Goal: Task Accomplishment & Management: Use online tool/utility

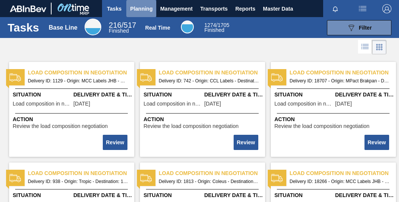
click at [146, 9] on span "Planning" at bounding box center [141, 8] width 22 height 9
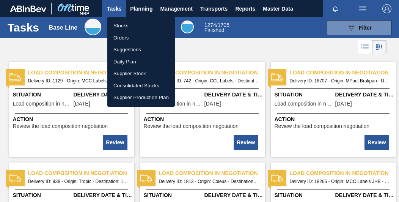
click at [133, 38] on li "Orders" at bounding box center [140, 38] width 67 height 12
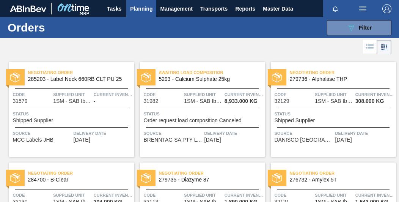
drag, startPoint x: 140, startPoint y: 6, endPoint x: 142, endPoint y: 10, distance: 4.4
click at [142, 10] on span "Planning" at bounding box center [141, 8] width 22 height 9
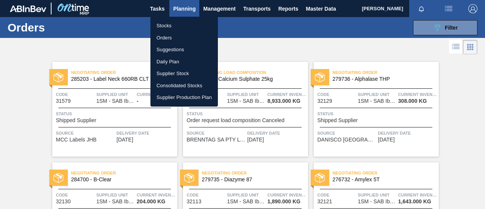
click at [398, 81] on div at bounding box center [242, 104] width 485 height 209
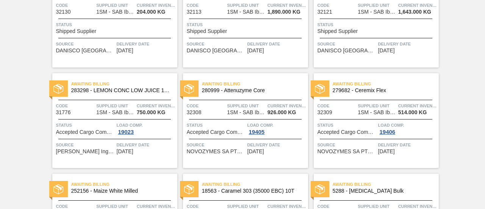
scroll to position [379, 0]
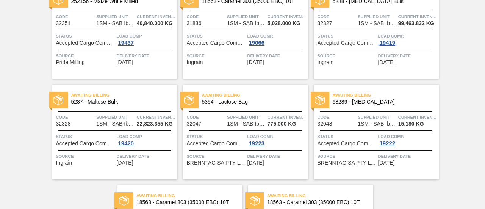
click at [389, 43] on div "19419" at bounding box center [387, 43] width 19 height 6
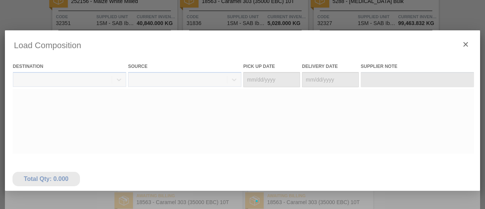
type Date "[DATE]"
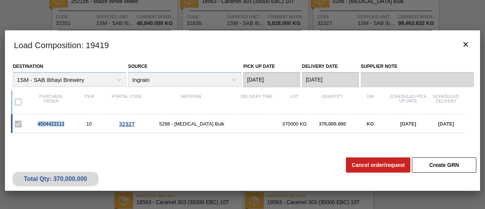
drag, startPoint x: 65, startPoint y: 123, endPoint x: 36, endPoint y: 124, distance: 29.6
click at [36, 124] on div "4504422111" at bounding box center [51, 124] width 38 height 6
copy div "4504422111"
click at [398, 46] on icon "botão de ícone" at bounding box center [465, 44] width 9 height 9
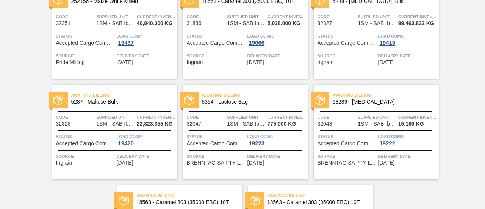
scroll to position [417, 0]
